Goal: Information Seeking & Learning: Learn about a topic

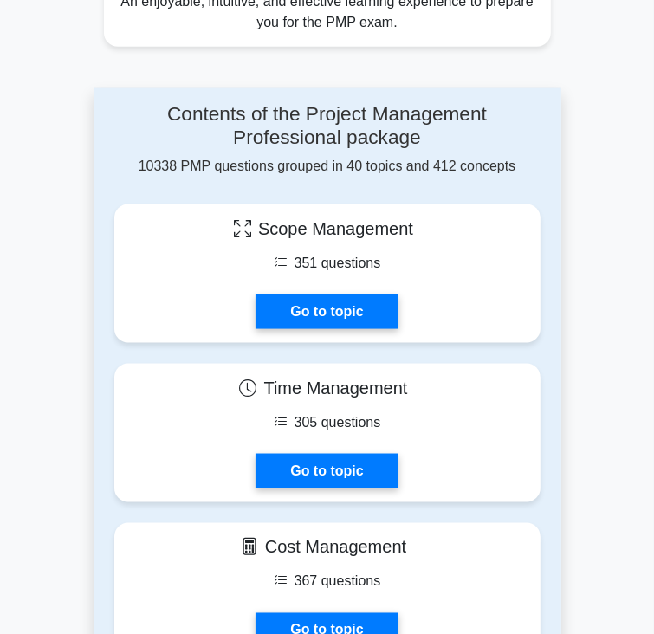
scroll to position [1143, 0]
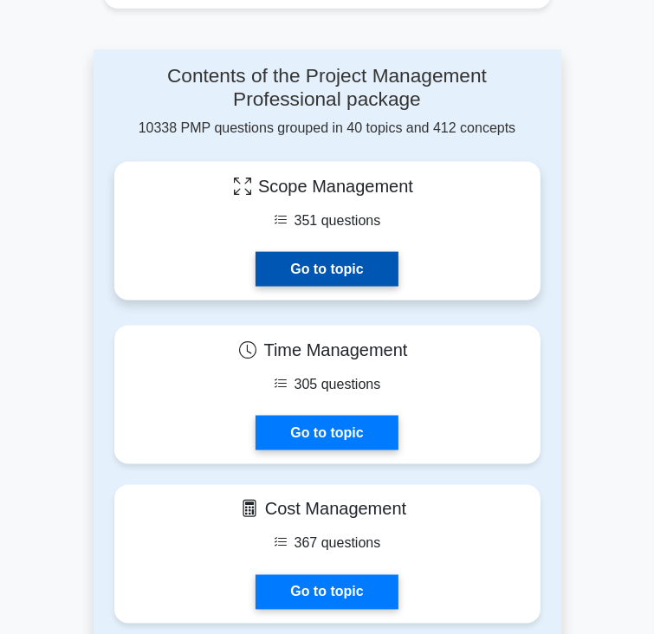
click at [397, 252] on link "Go to topic" at bounding box center [326, 269] width 142 height 35
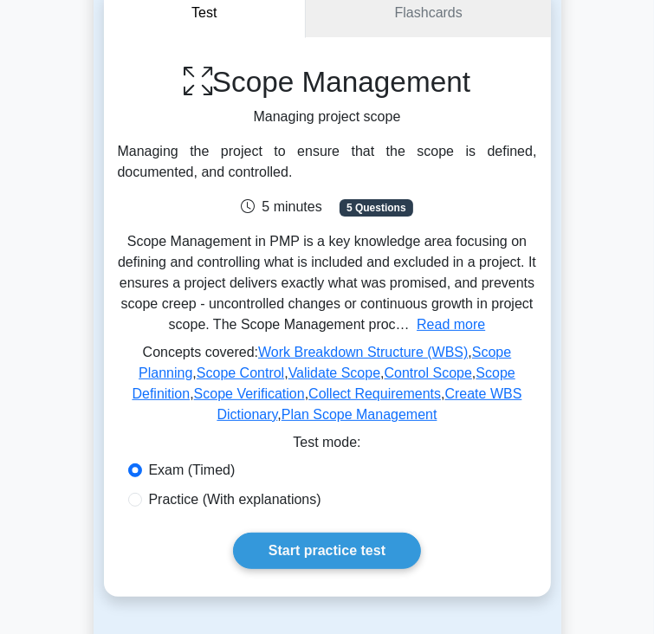
scroll to position [312, 0]
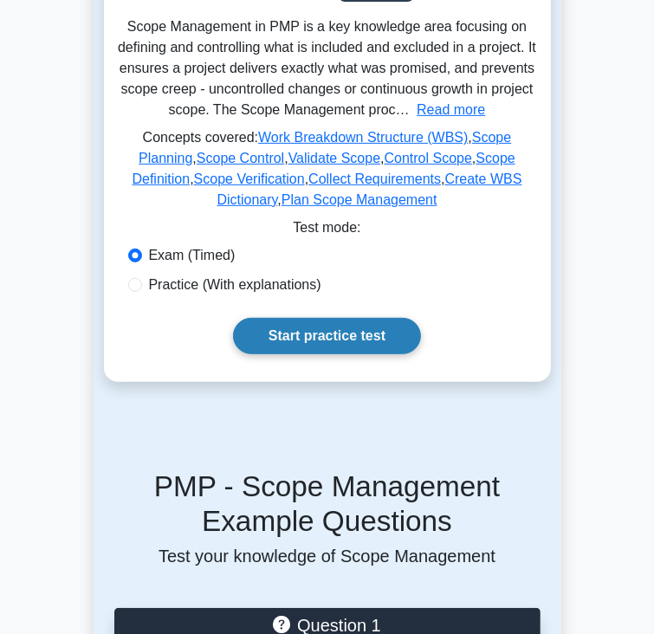
click at [347, 348] on link "Start practice test" at bounding box center [327, 336] width 188 height 36
